Goal: Task Accomplishment & Management: Use online tool/utility

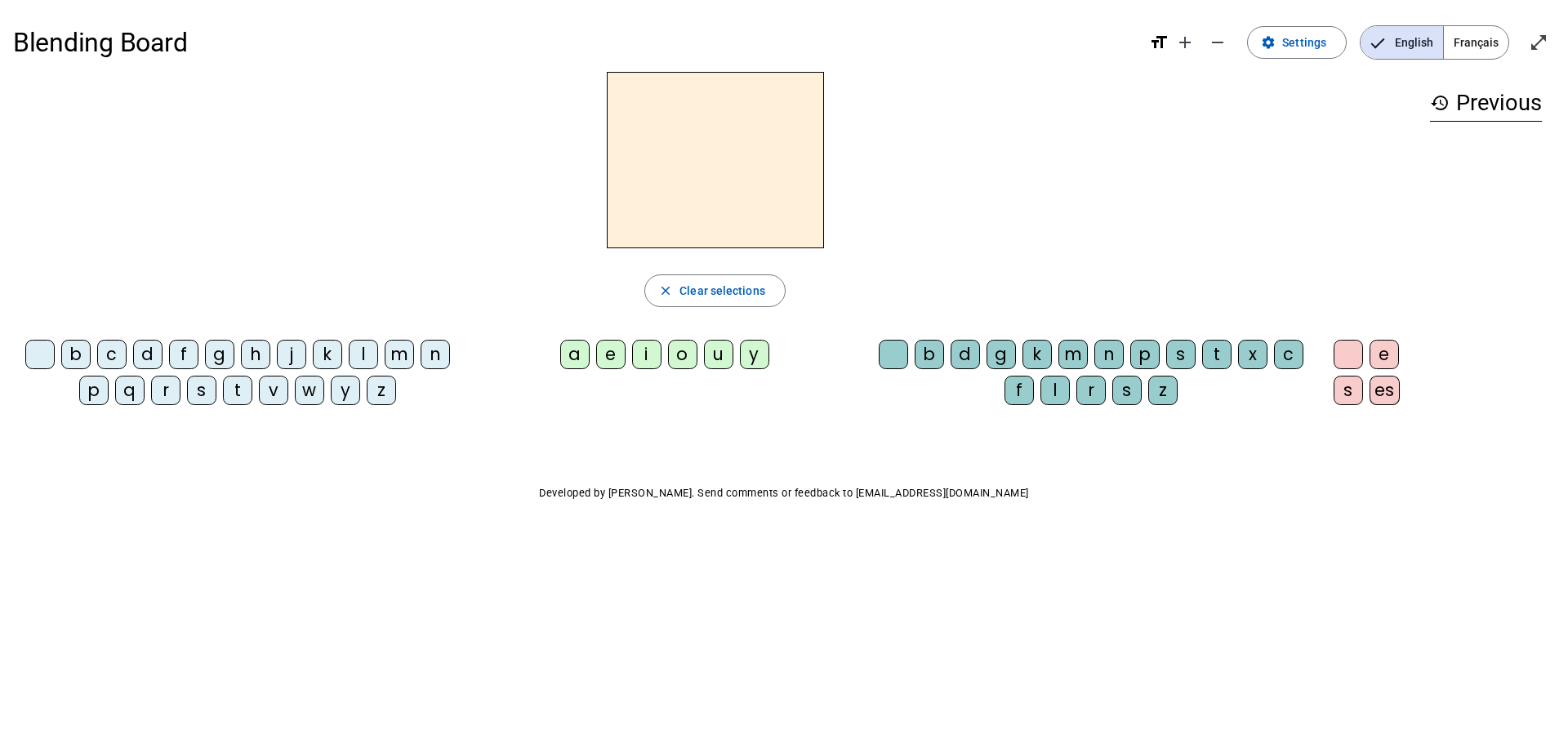
click at [1484, 44] on span "Français" at bounding box center [1476, 42] width 64 height 33
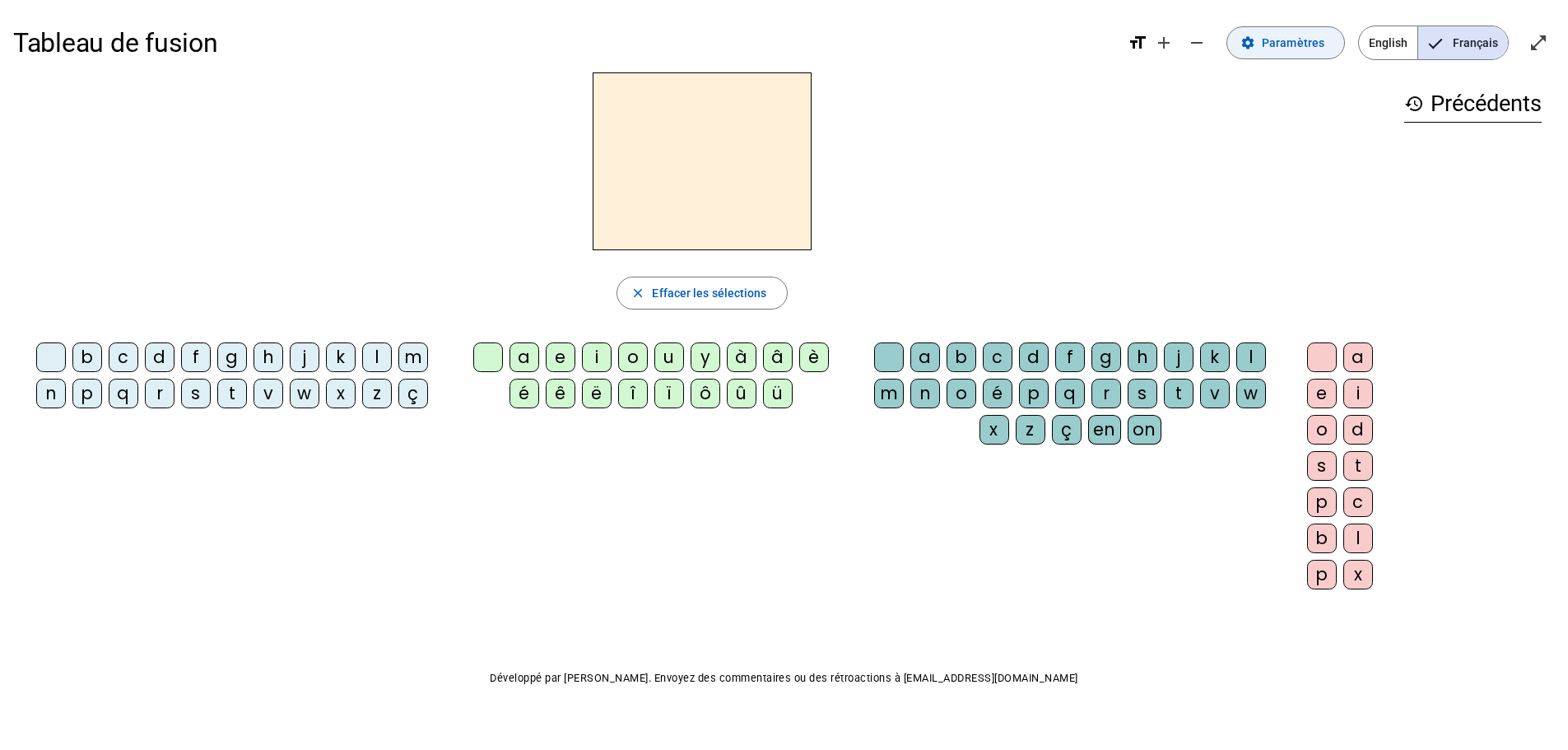
click at [1277, 44] on span "Paramètres" at bounding box center [1293, 43] width 63 height 19
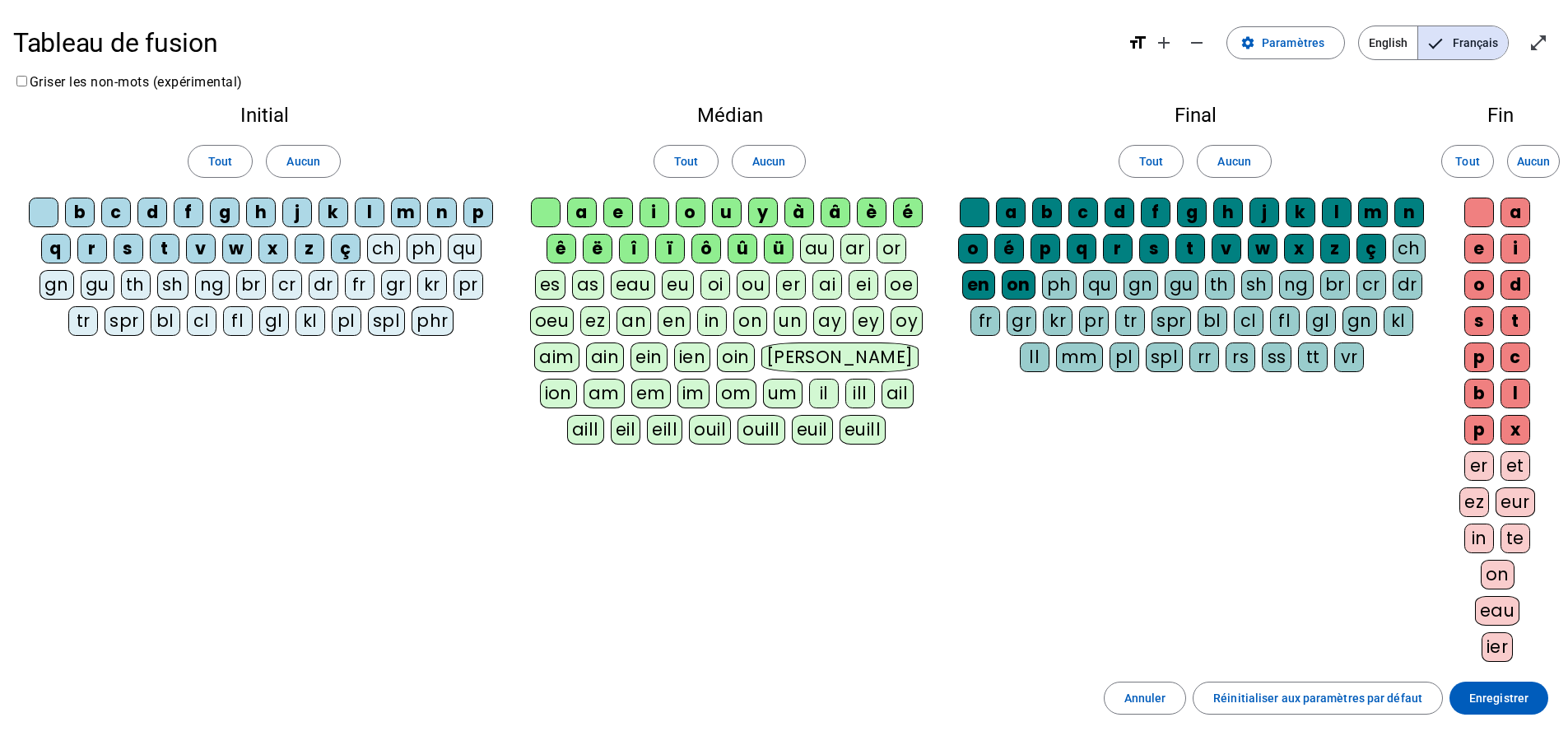
click at [1390, 48] on span "English" at bounding box center [1388, 43] width 58 height 33
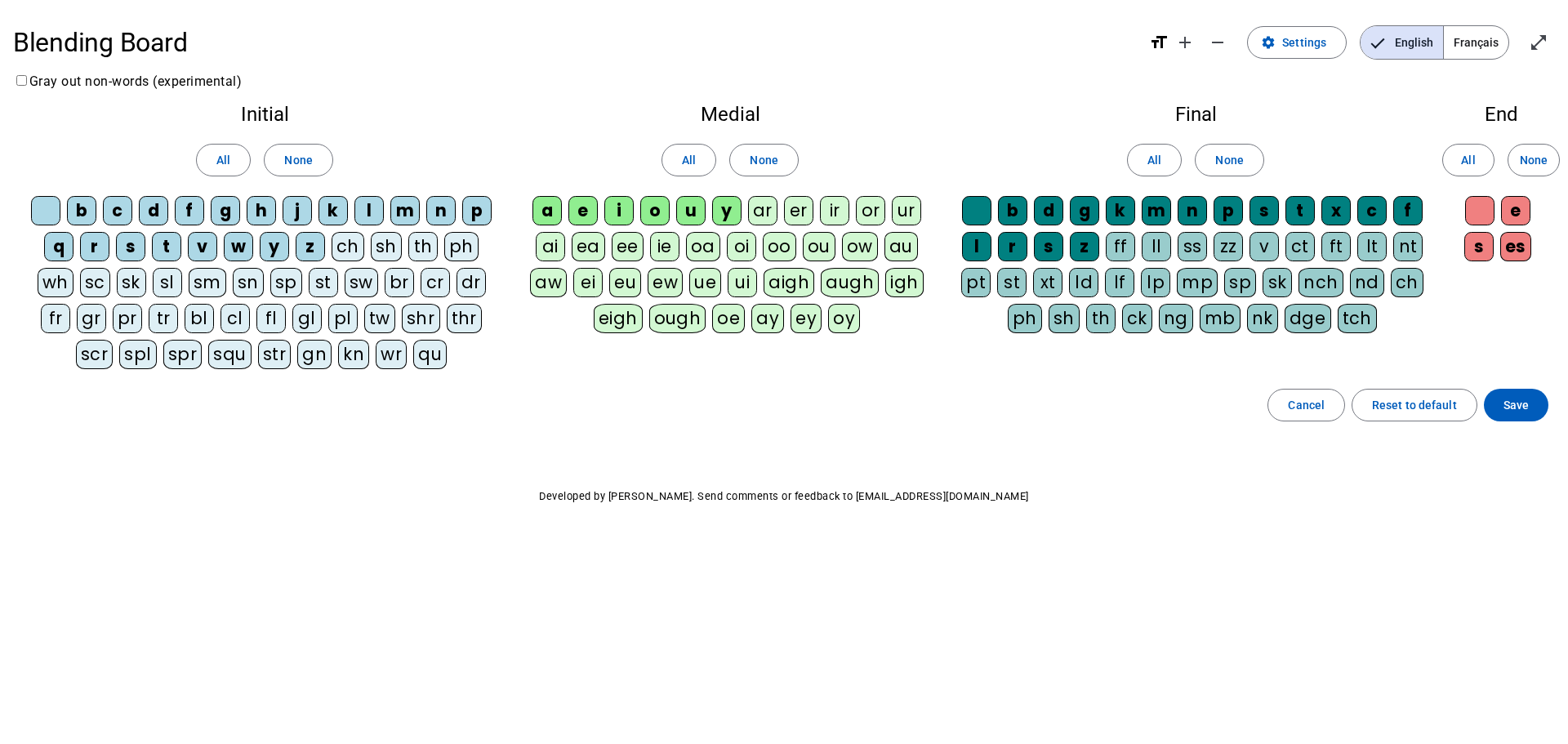
click at [1476, 45] on span "Français" at bounding box center [1476, 42] width 64 height 33
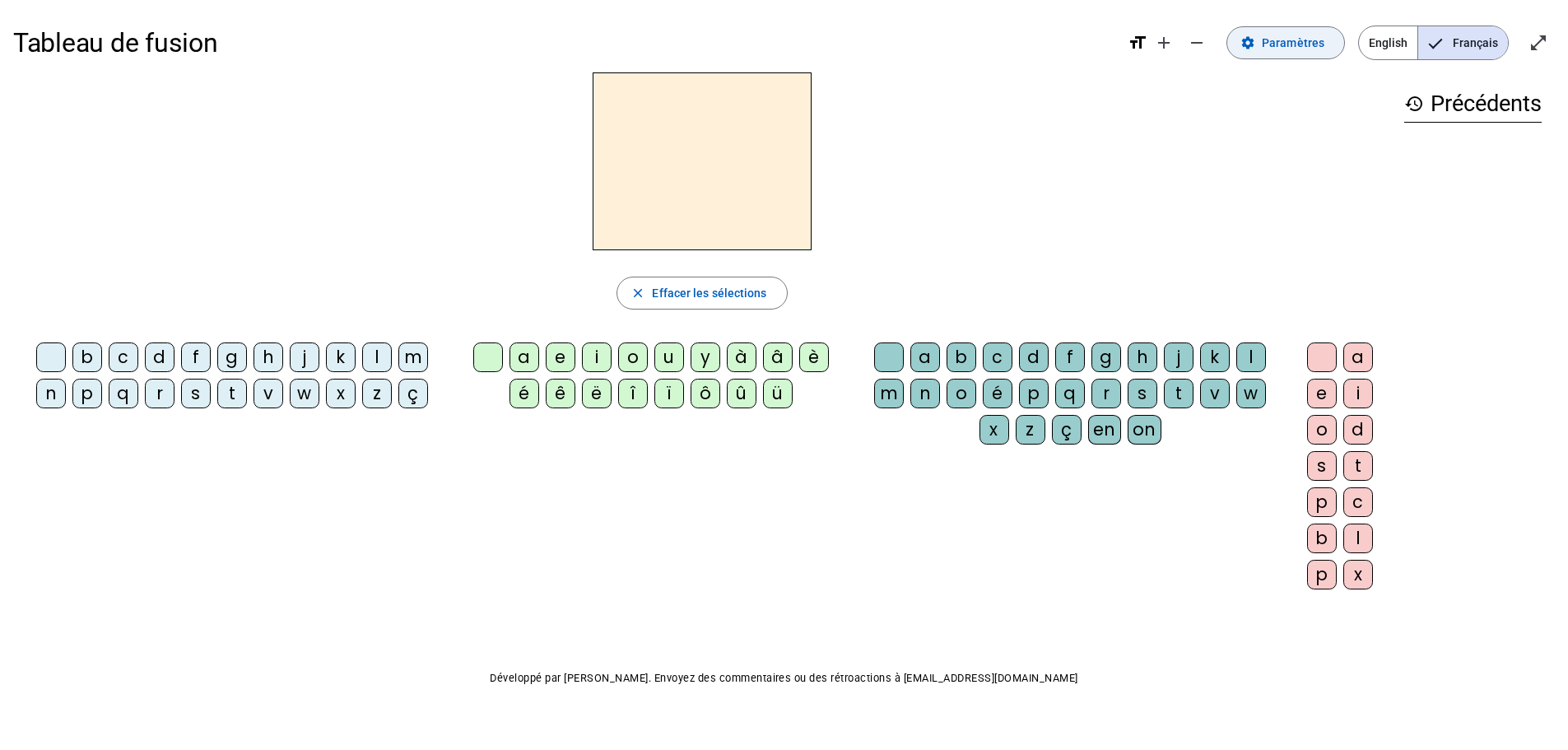
click at [1311, 42] on span "Paramètres" at bounding box center [1293, 43] width 63 height 19
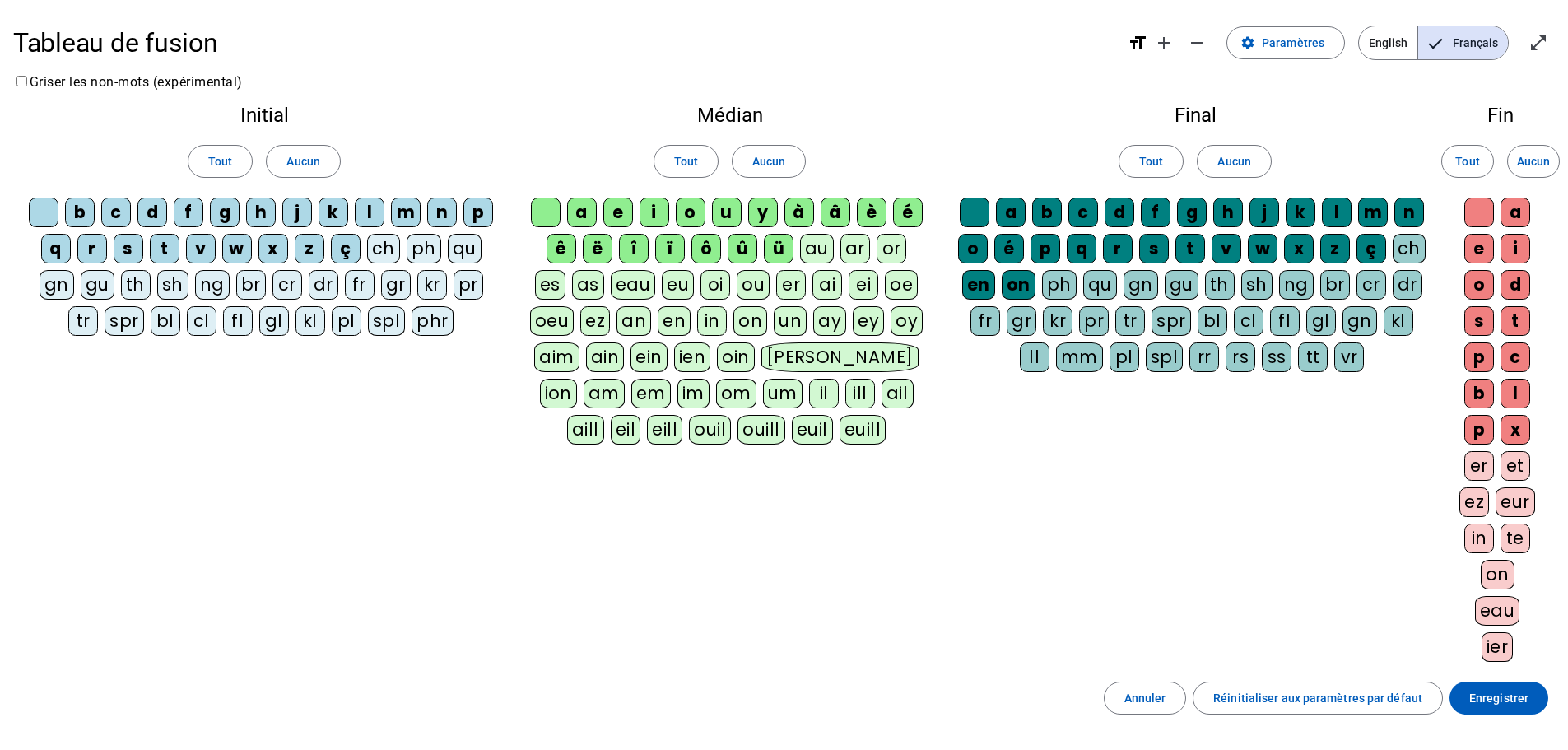
click at [76, 209] on div "b" at bounding box center [80, 212] width 30 height 30
click at [144, 211] on div "d" at bounding box center [152, 212] width 30 height 30
click at [586, 210] on div "a" at bounding box center [582, 212] width 30 height 30
click at [1225, 167] on span "Aucun" at bounding box center [1234, 161] width 33 height 19
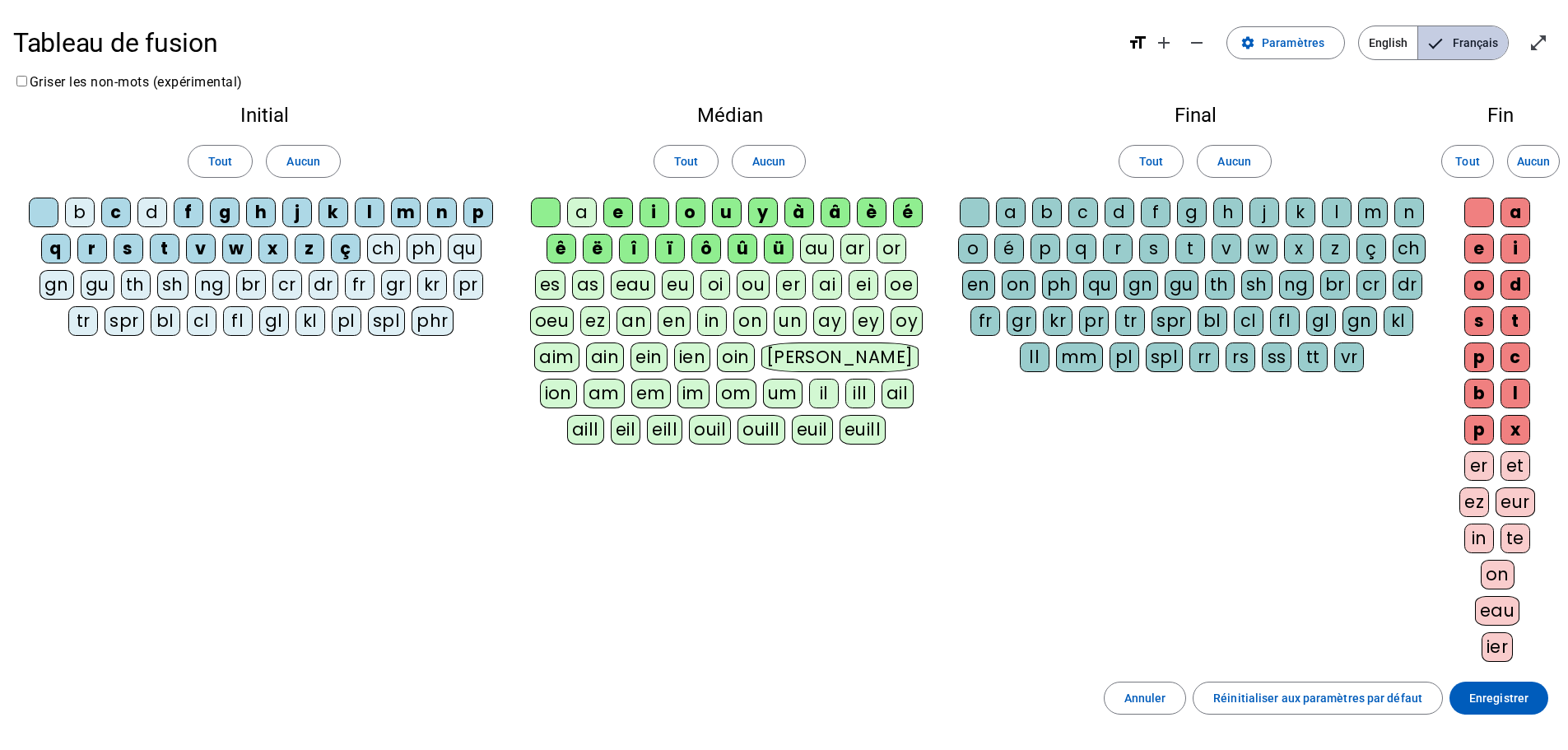
click at [1463, 41] on span "Français" at bounding box center [1462, 43] width 90 height 33
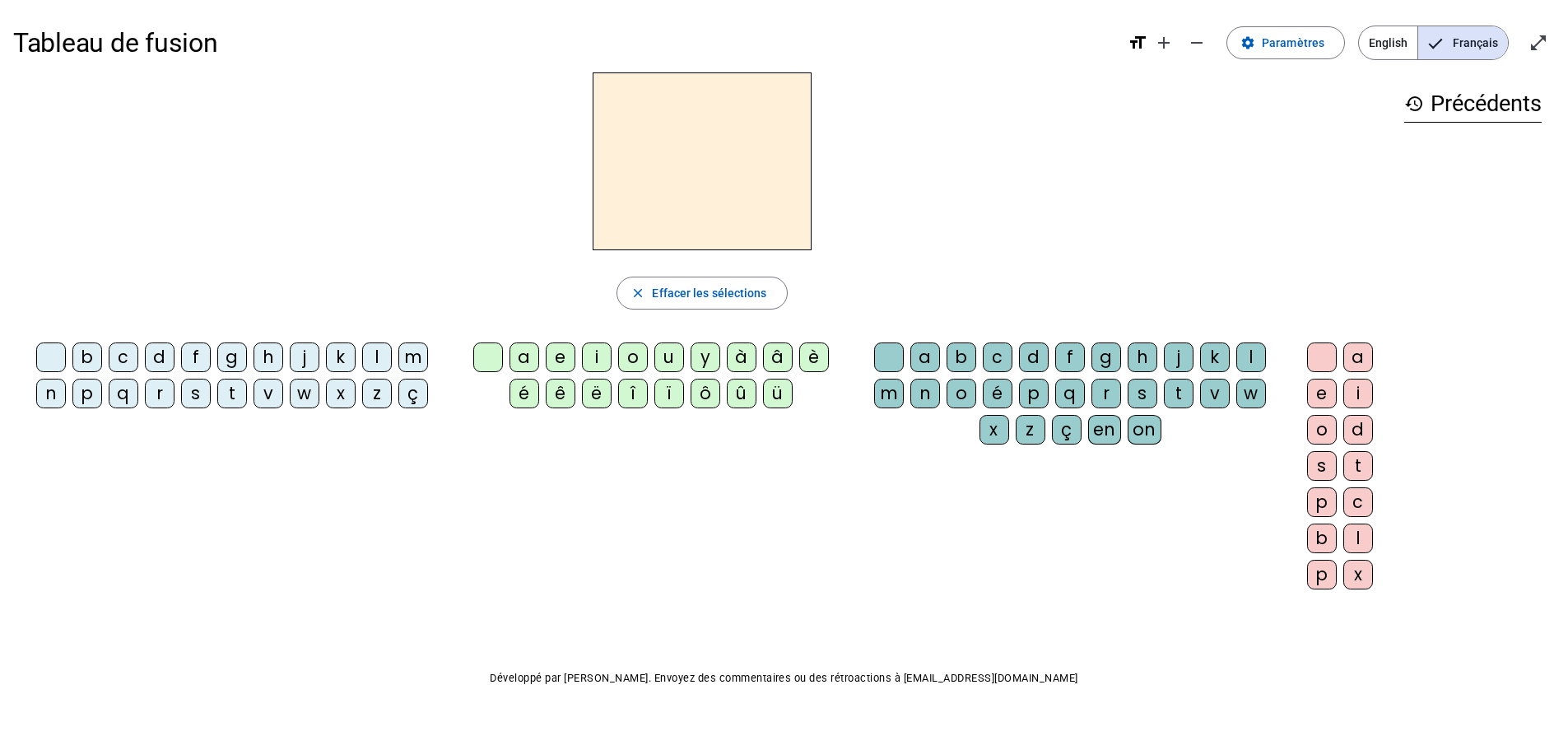
click at [89, 360] on div "b" at bounding box center [87, 357] width 30 height 30
click at [518, 357] on div "a" at bounding box center [524, 357] width 30 height 30
click at [124, 359] on div "c" at bounding box center [123, 357] width 30 height 30
click at [127, 398] on div "q" at bounding box center [123, 394] width 30 height 30
click at [1294, 39] on span "Paramètres" at bounding box center [1293, 43] width 63 height 19
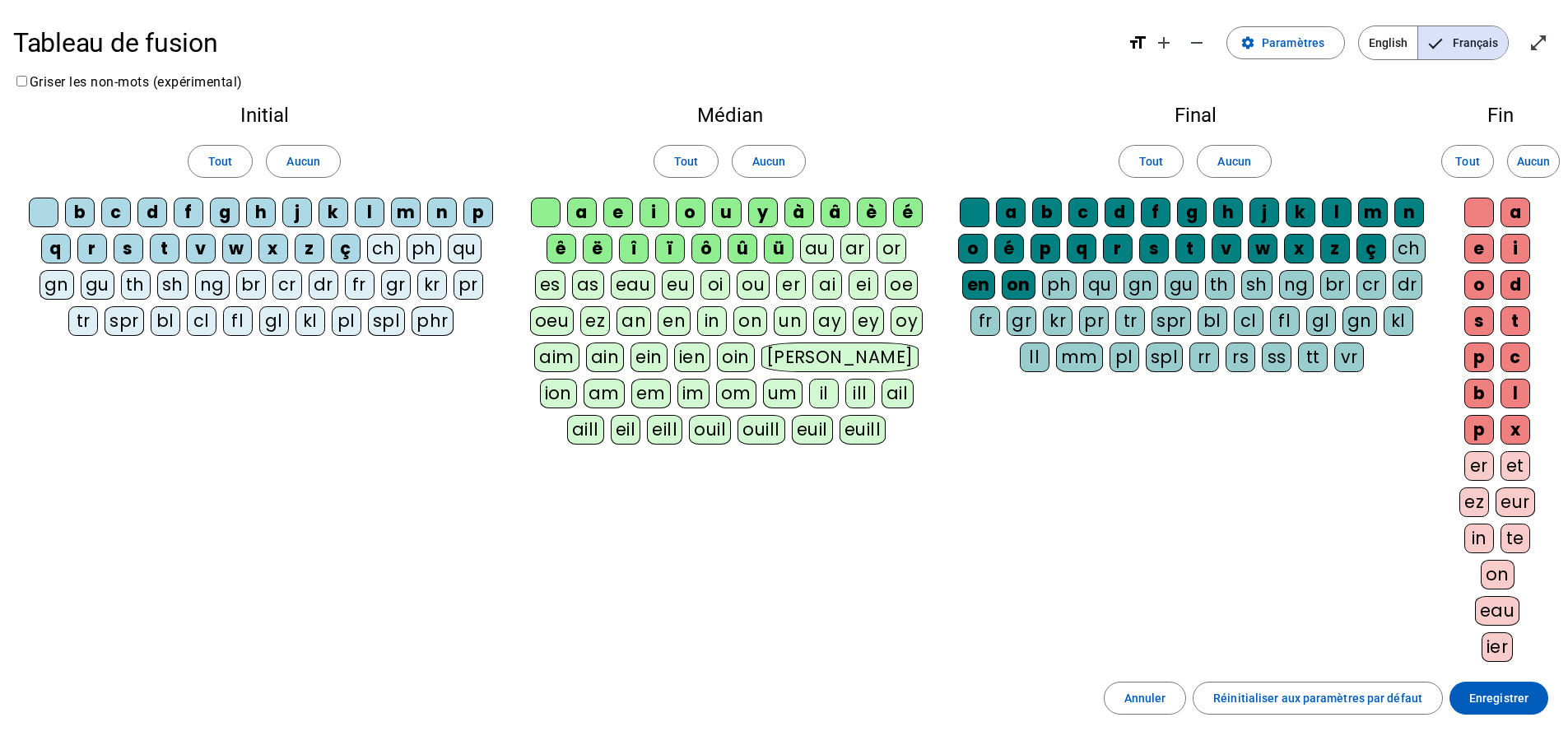
click at [630, 282] on div "eau" at bounding box center [633, 285] width 45 height 30
click at [497, 397] on div "Initial Tout Aucun b c d f g h j k l m n p q r s t v w x z ç ch ph qu gn gu th …" at bounding box center [783, 387] width 1541 height 590
click at [1490, 695] on span "Enregistrer" at bounding box center [1499, 697] width 59 height 19
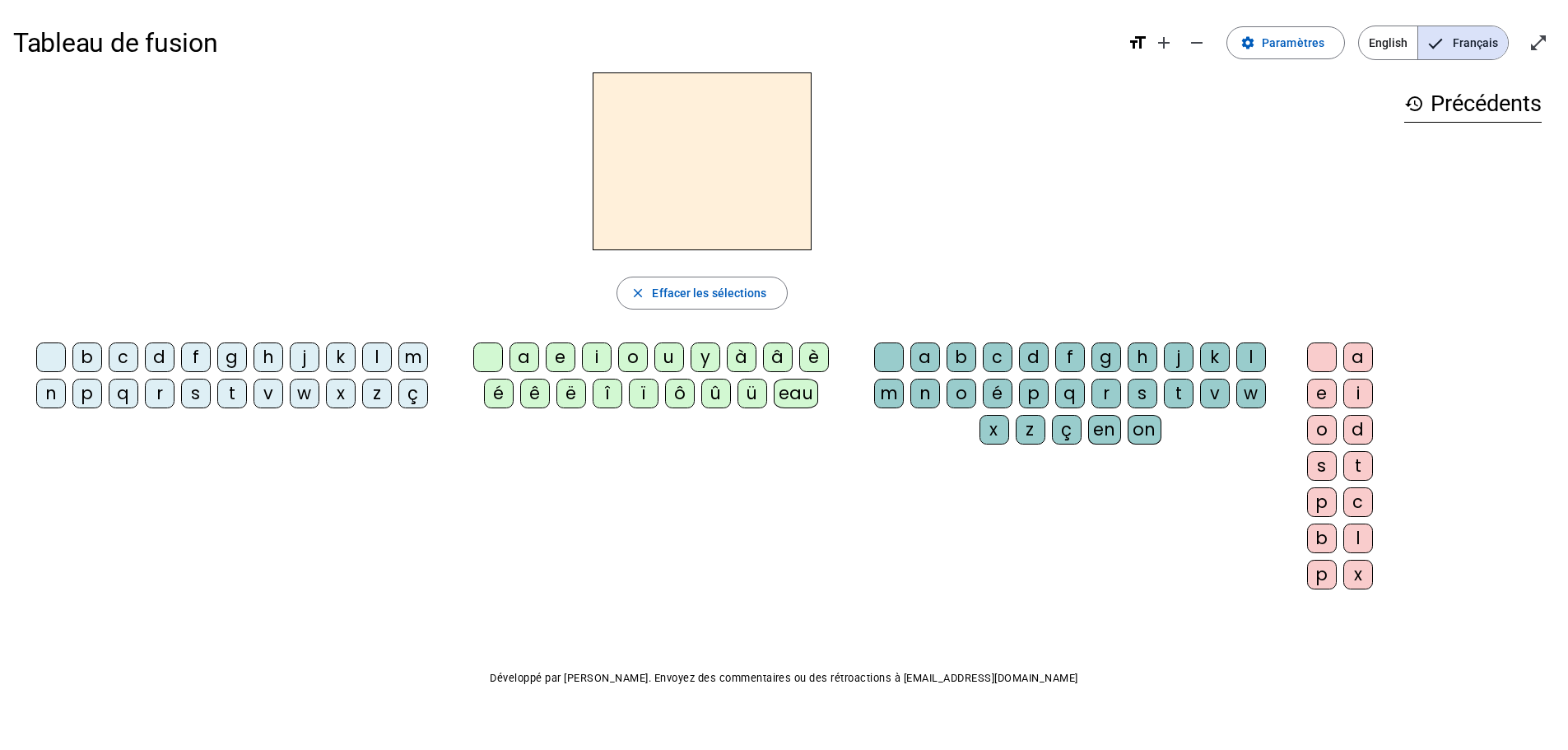
click at [811, 397] on div "eau" at bounding box center [796, 394] width 45 height 30
click at [694, 294] on span "Effacer les sélections" at bounding box center [709, 293] width 115 height 19
drag, startPoint x: 1492, startPoint y: 143, endPoint x: 1469, endPoint y: 142, distance: 23.0
click at [1469, 142] on div "eau" at bounding box center [1473, 144] width 137 height 19
drag, startPoint x: 1453, startPoint y: 142, endPoint x: 1490, endPoint y: 136, distance: 37.5
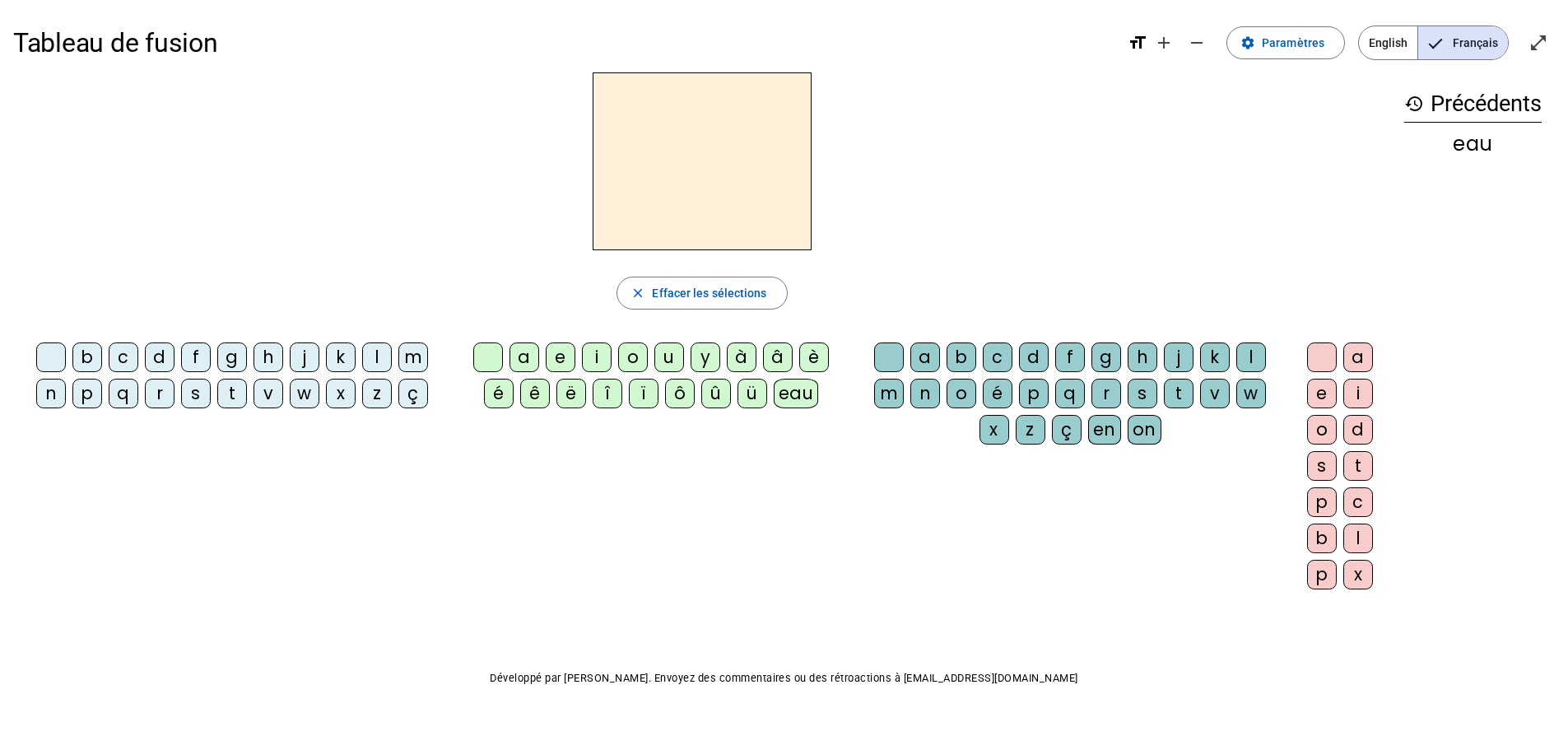
click at [1490, 136] on div "eau" at bounding box center [1473, 144] width 137 height 19
